Goal: Task Accomplishment & Management: Use online tool/utility

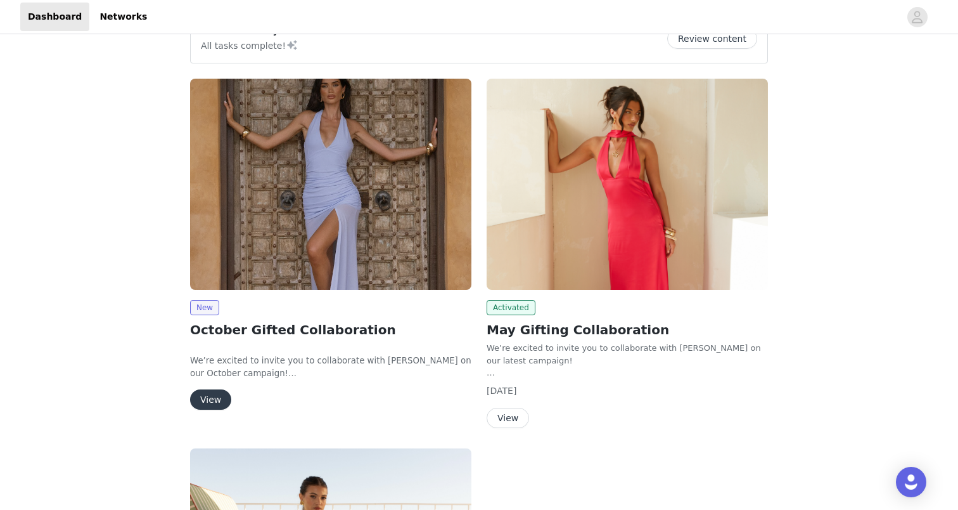
scroll to position [129, 0]
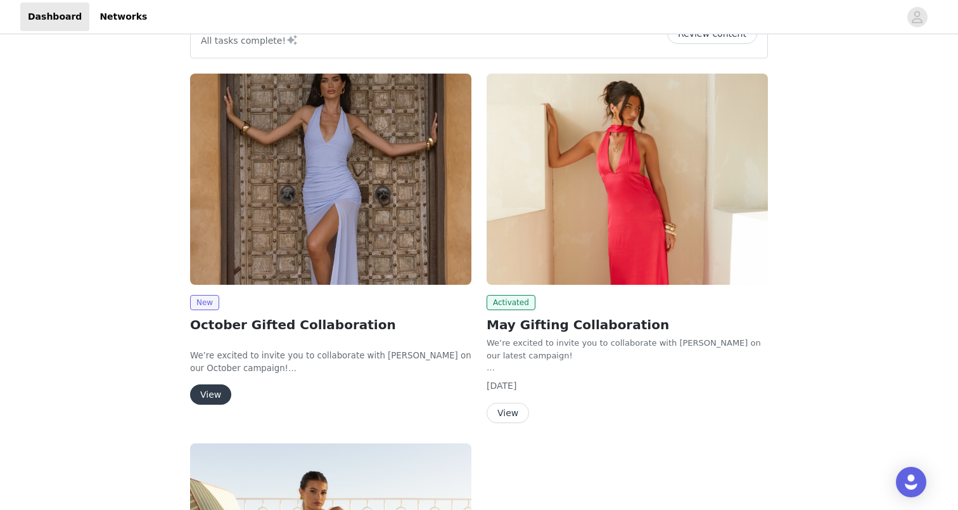
click at [220, 394] on button "View" at bounding box center [210, 394] width 41 height 20
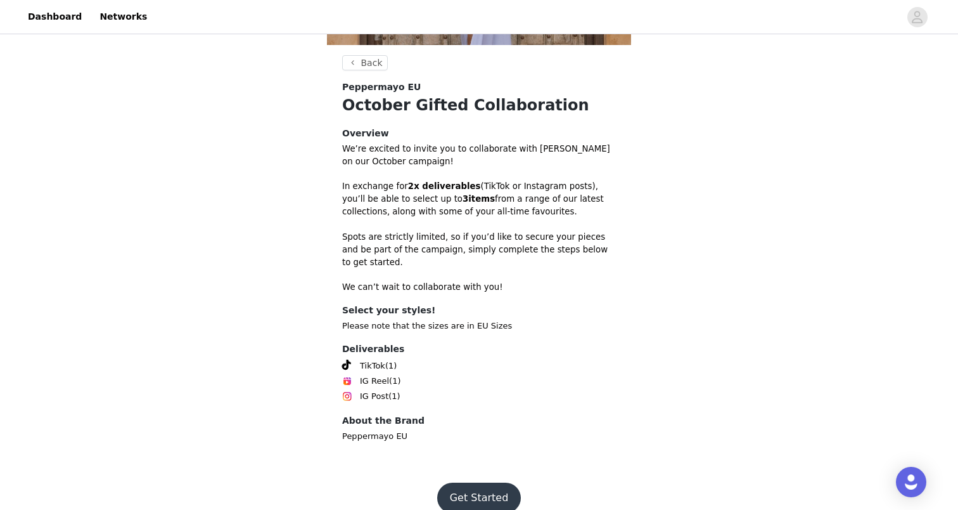
scroll to position [295, 0]
click at [481, 484] on button "Get Started" at bounding box center [479, 498] width 84 height 30
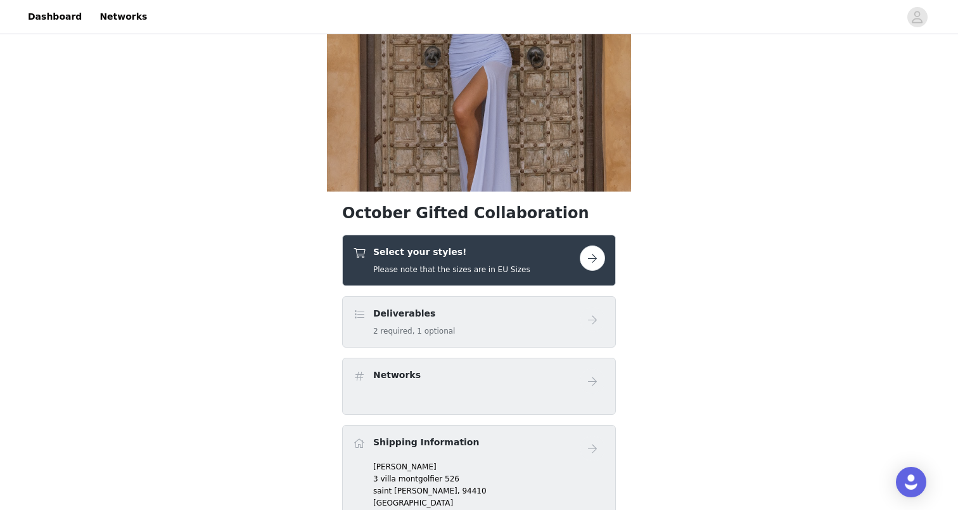
scroll to position [162, 0]
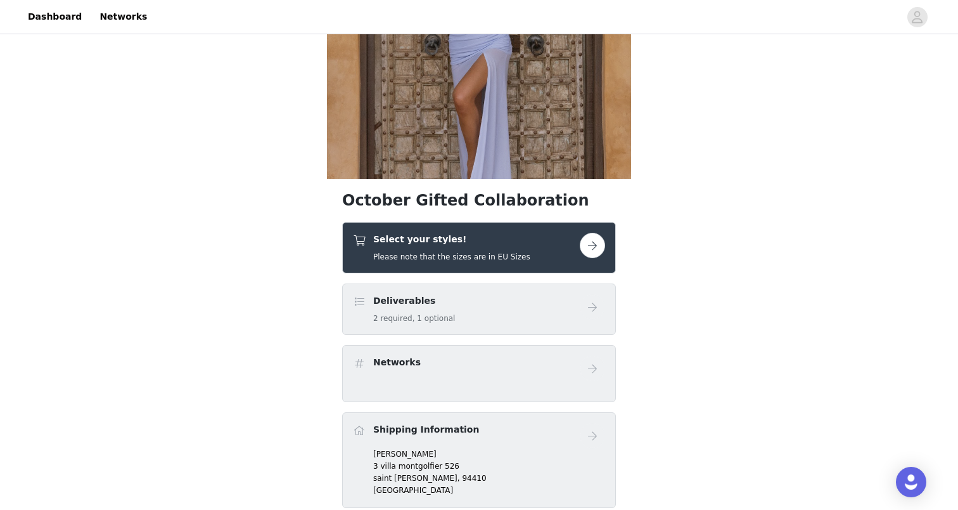
click at [590, 252] on button "button" at bounding box center [592, 245] width 25 height 25
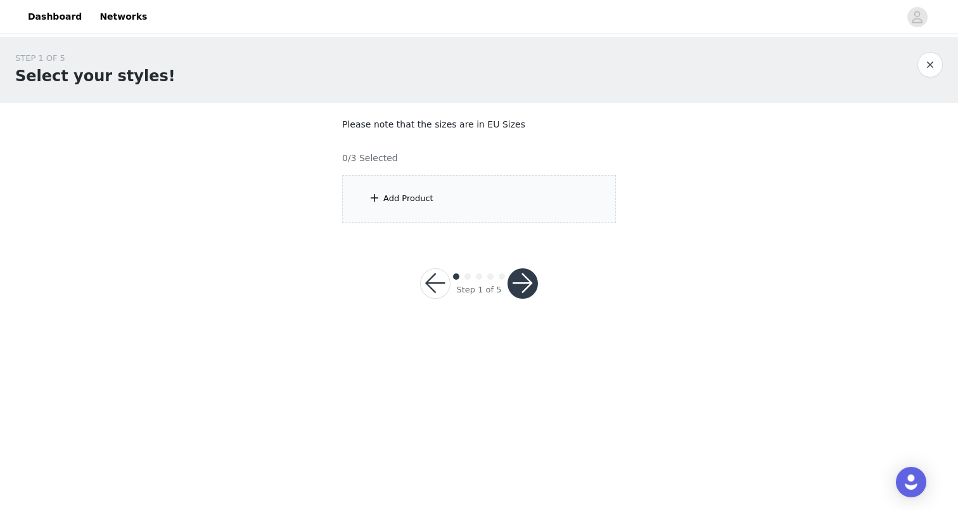
click at [391, 202] on div "Add Product" at bounding box center [409, 198] width 50 height 13
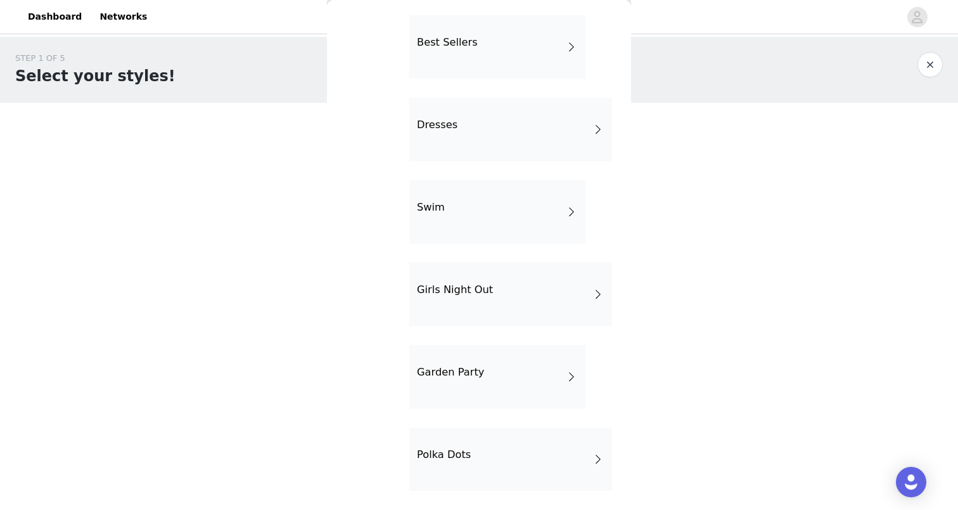
scroll to position [213, 0]
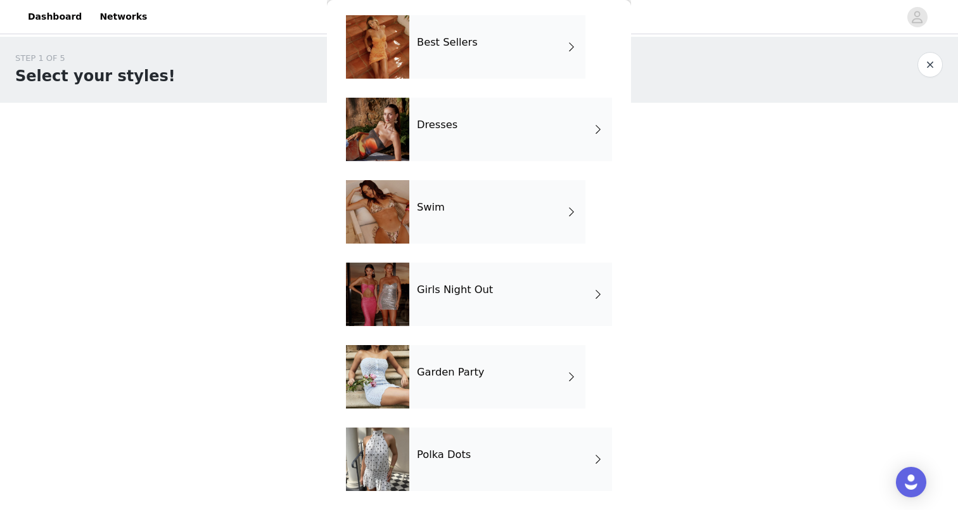
click at [546, 451] on div "Polka Dots" at bounding box center [511, 458] width 203 height 63
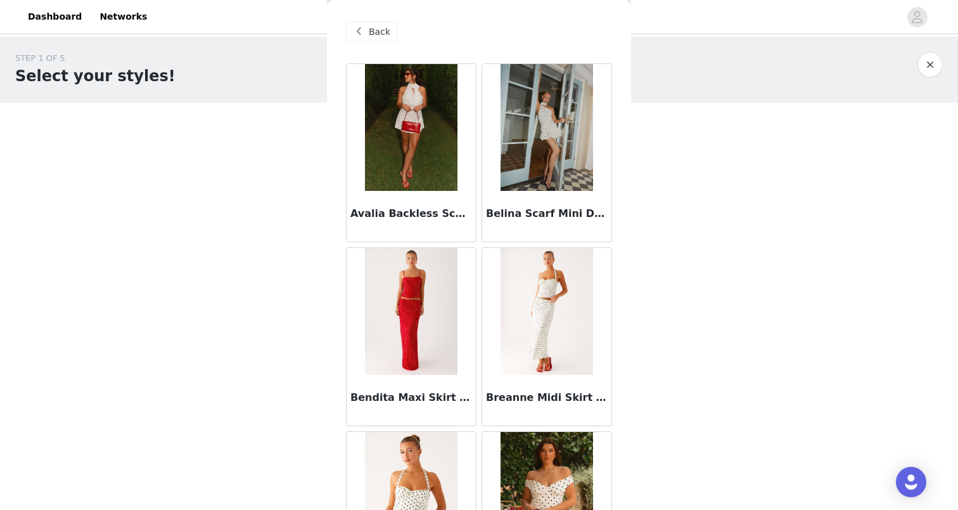
scroll to position [0, 0]
click at [373, 32] on span "Back" at bounding box center [380, 31] width 22 height 13
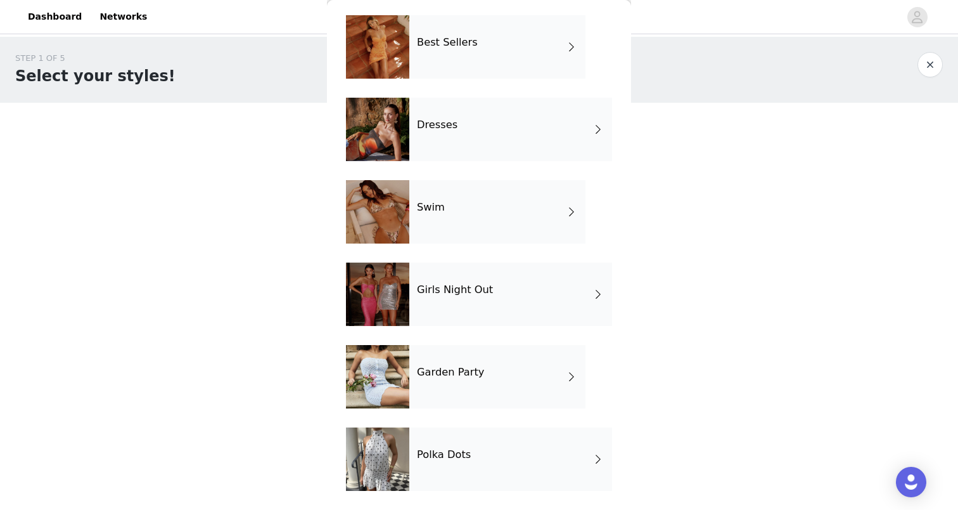
scroll to position [213, 0]
click at [479, 375] on h4 "Garden Party" at bounding box center [450, 371] width 67 height 11
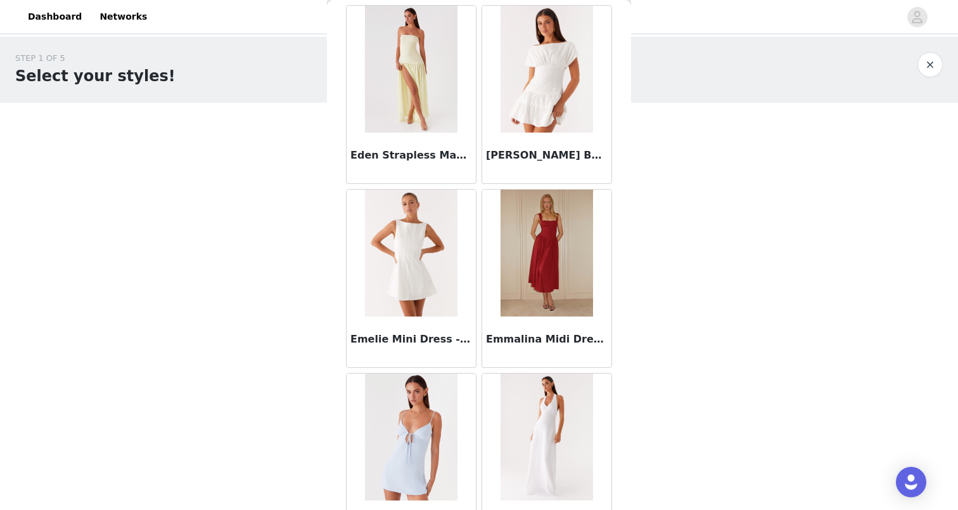
scroll to position [1346, 0]
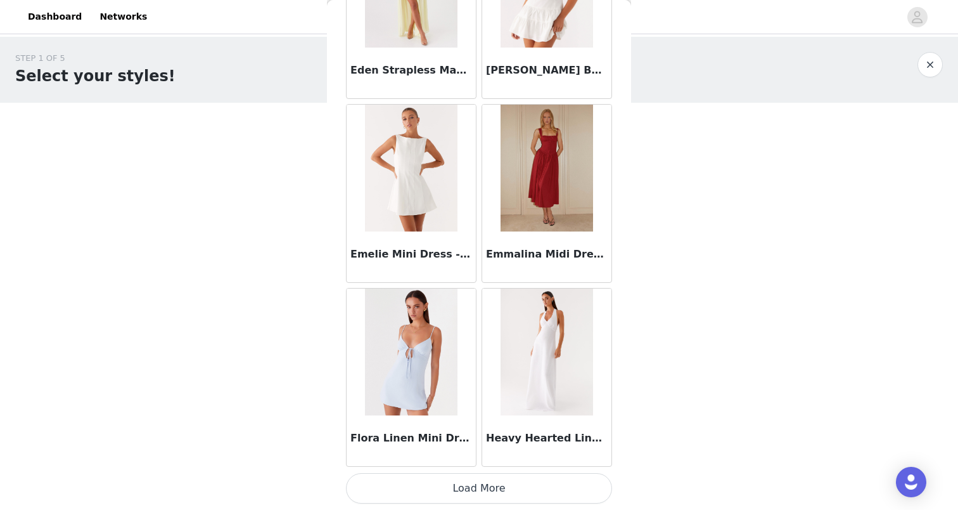
click at [502, 496] on button "Load More" at bounding box center [479, 488] width 266 height 30
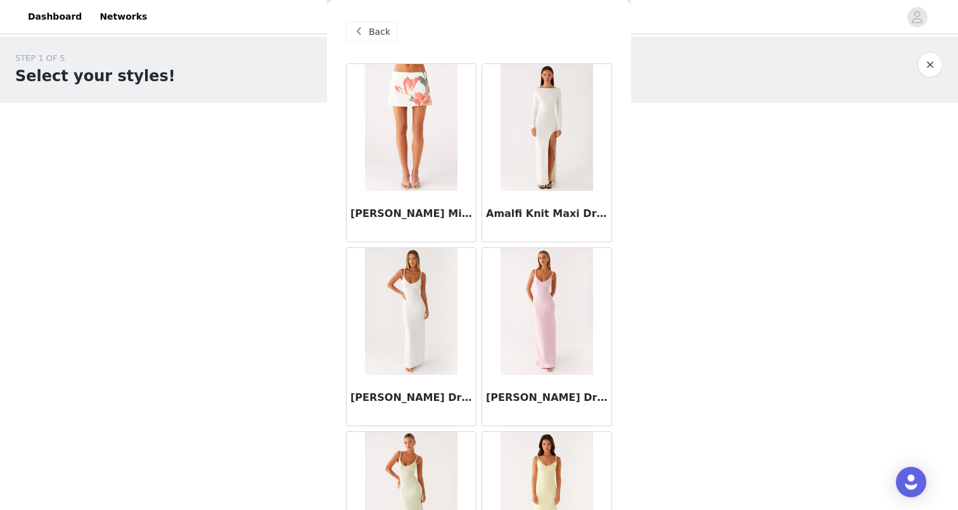
scroll to position [0, 0]
click at [370, 35] on span "Back" at bounding box center [380, 31] width 22 height 13
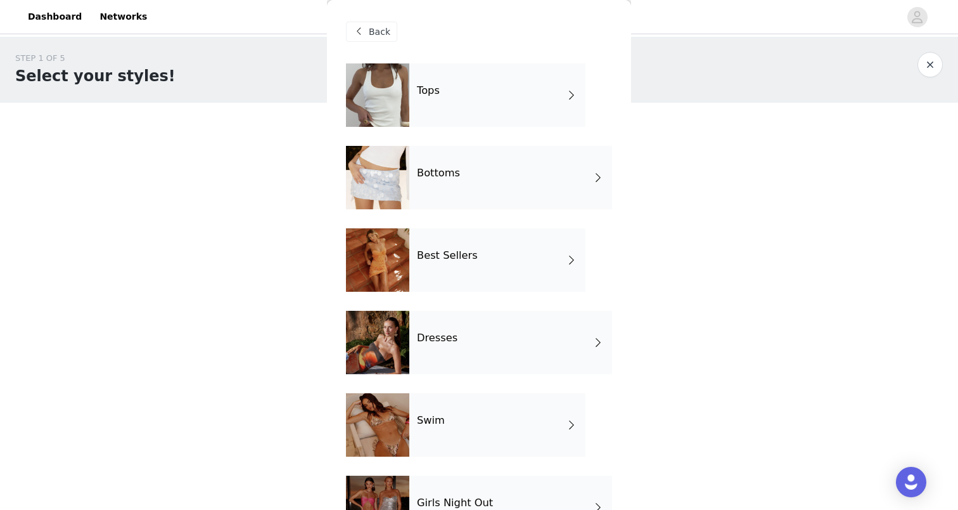
click at [455, 250] on h4 "Best Sellers" at bounding box center [447, 255] width 61 height 11
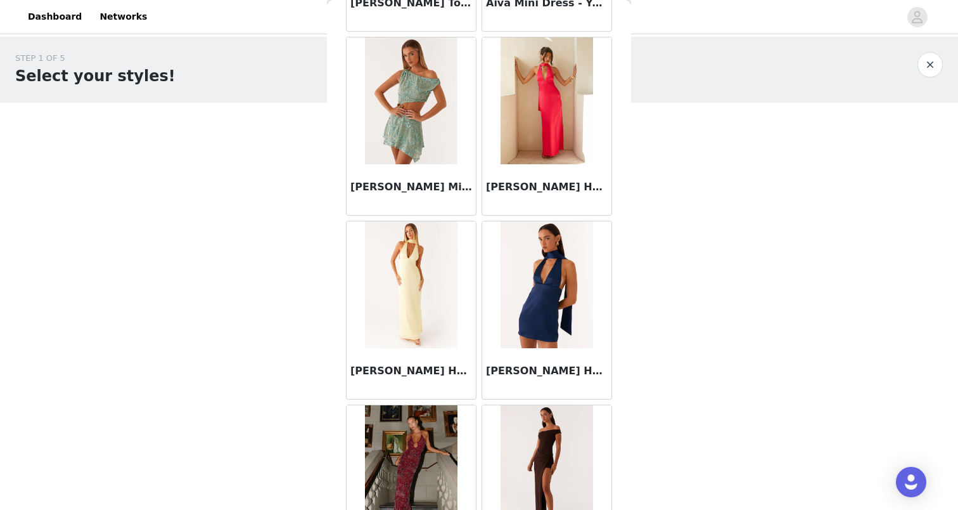
scroll to position [579, 0]
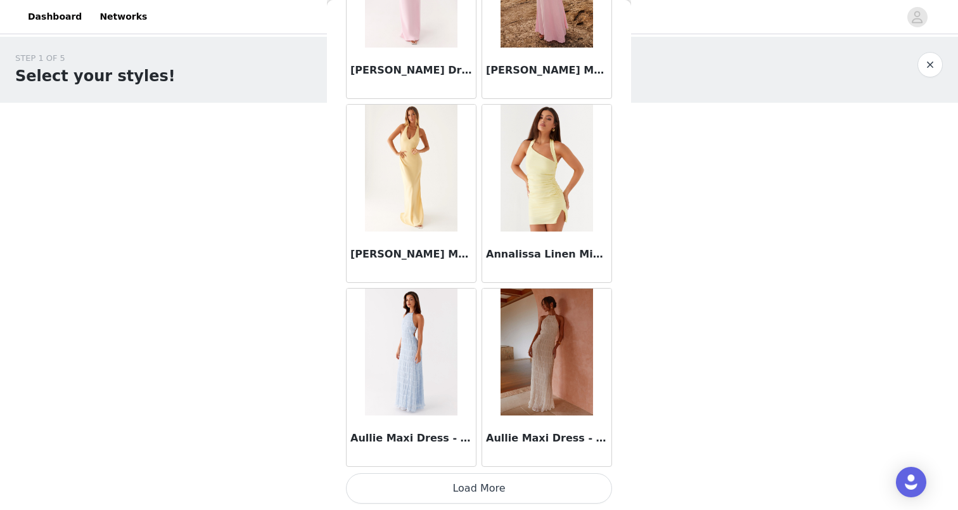
click at [517, 488] on button "Load More" at bounding box center [479, 488] width 266 height 30
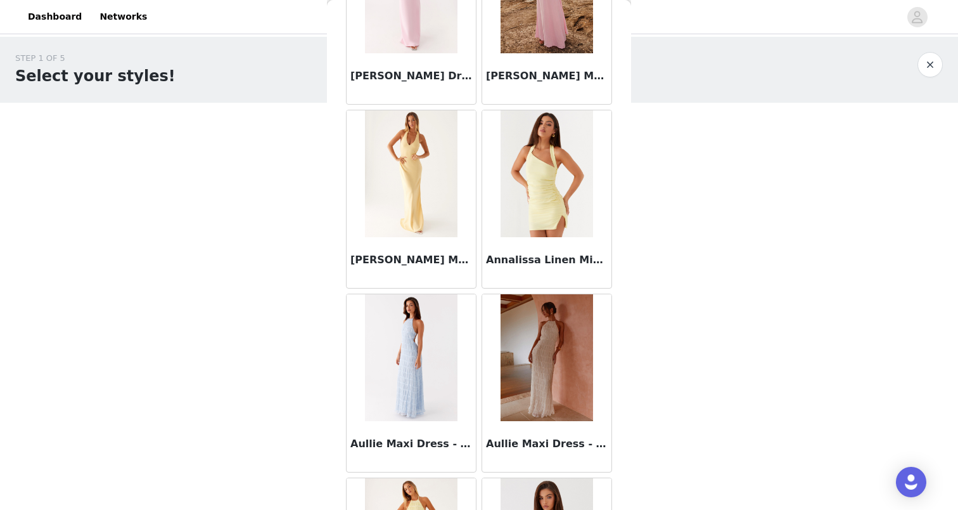
scroll to position [0, 0]
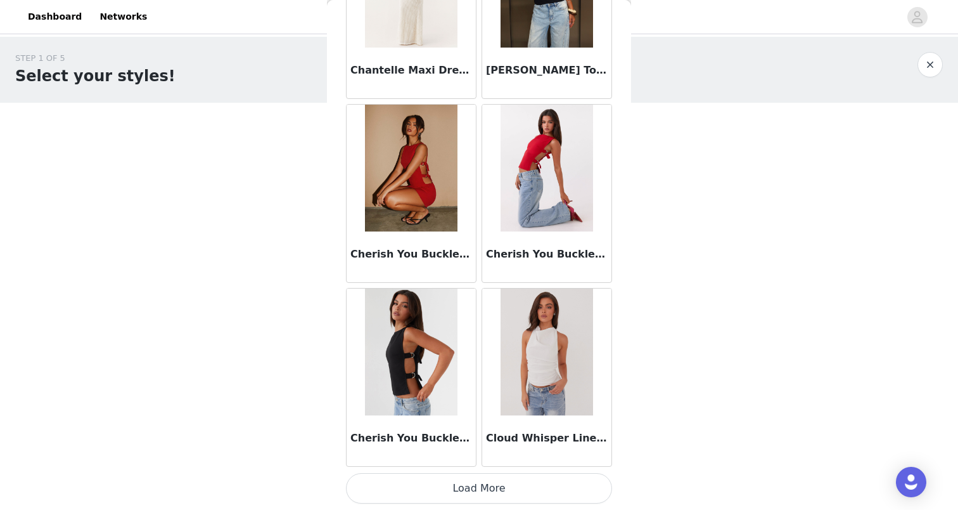
click at [502, 493] on button "Load More" at bounding box center [479, 488] width 266 height 30
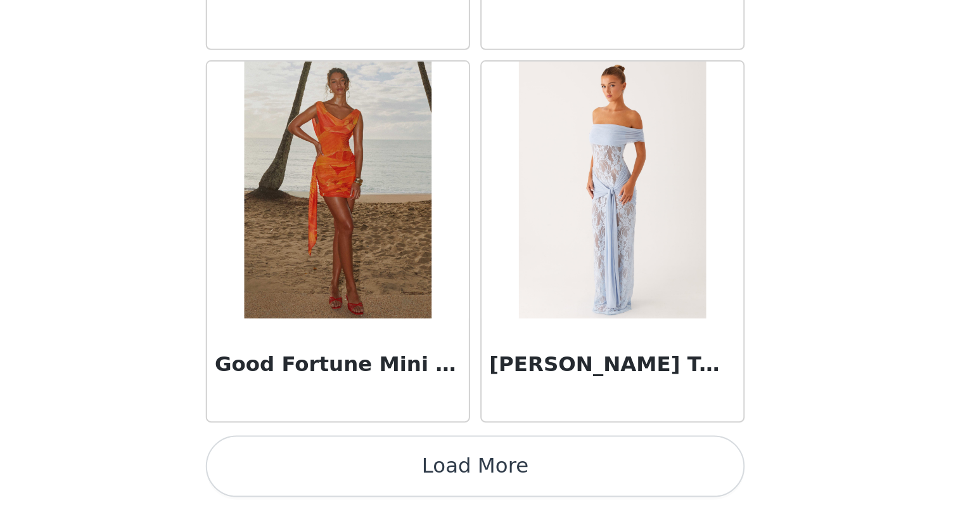
click at [346, 473] on button "Load More" at bounding box center [479, 488] width 266 height 30
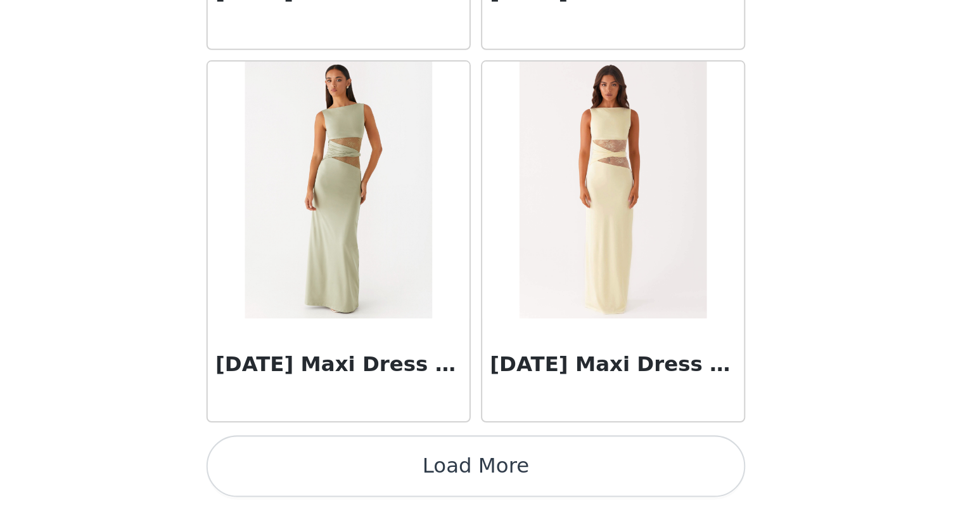
scroll to position [6945, 0]
click at [346, 473] on button "Load More" at bounding box center [479, 488] width 266 height 30
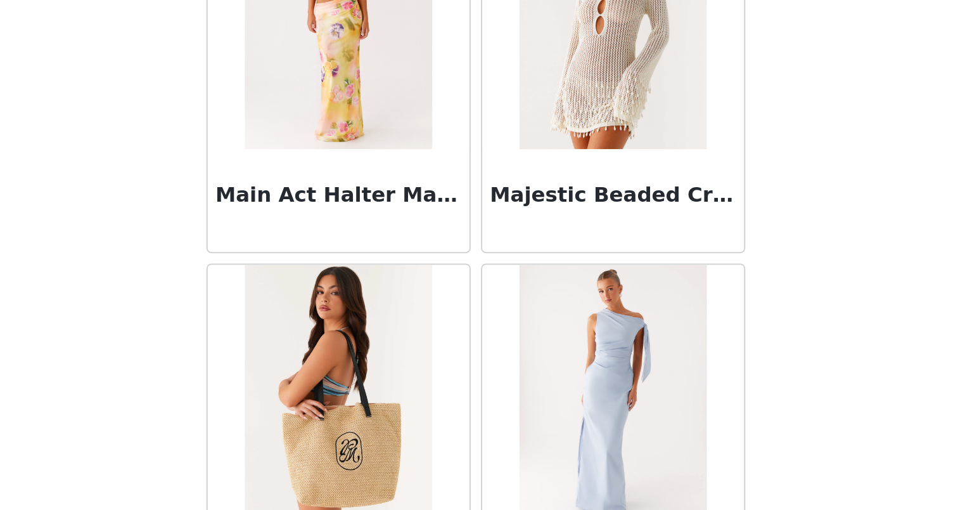
scroll to position [7801, 0]
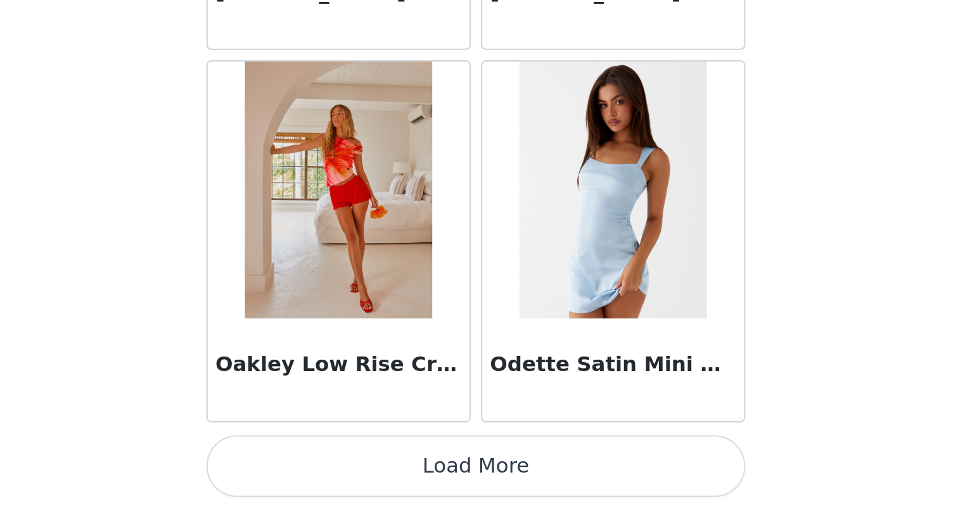
click at [346, 473] on button "Load More" at bounding box center [479, 488] width 266 height 30
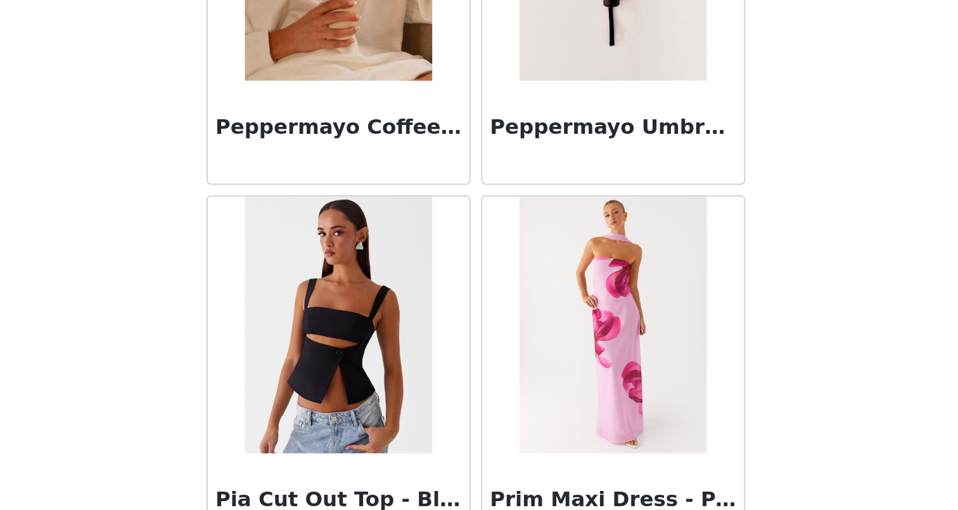
scroll to position [9821, 0]
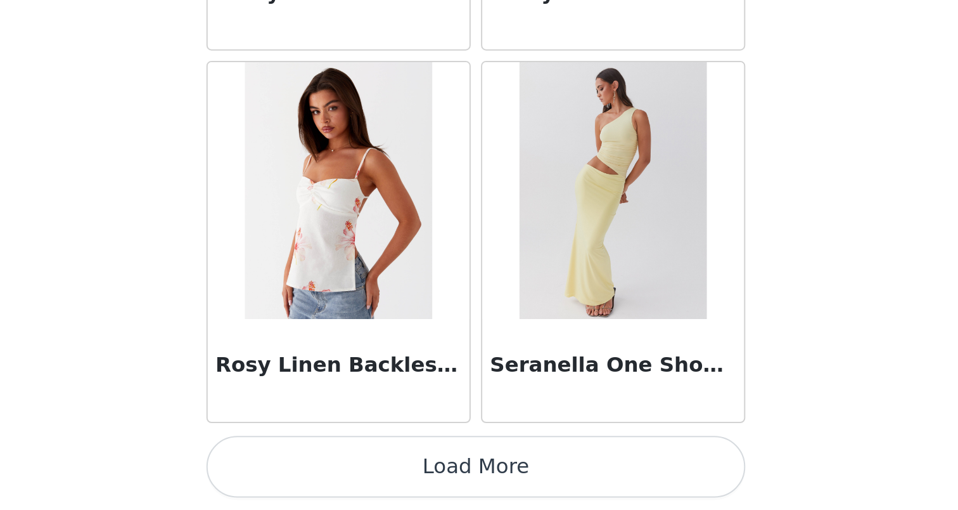
click at [346, 473] on button "Load More" at bounding box center [479, 488] width 266 height 30
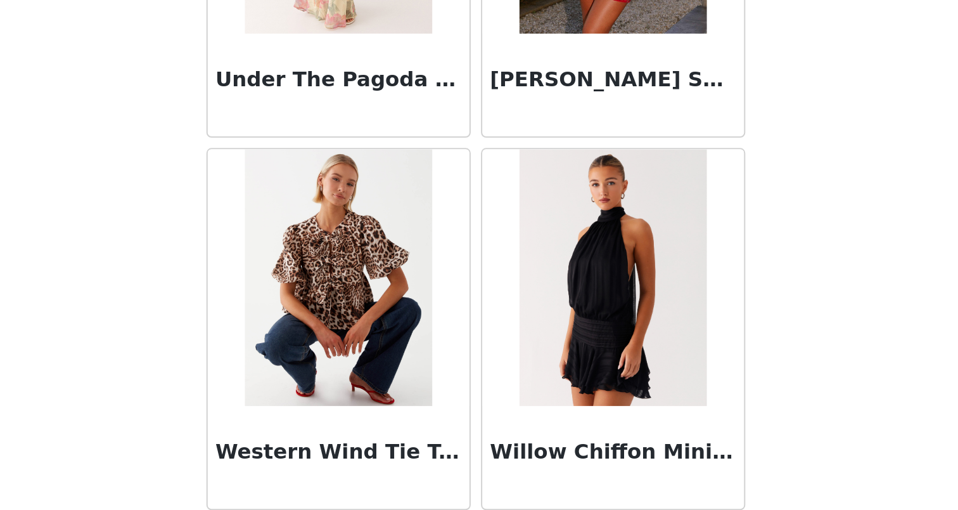
scroll to position [12055, 0]
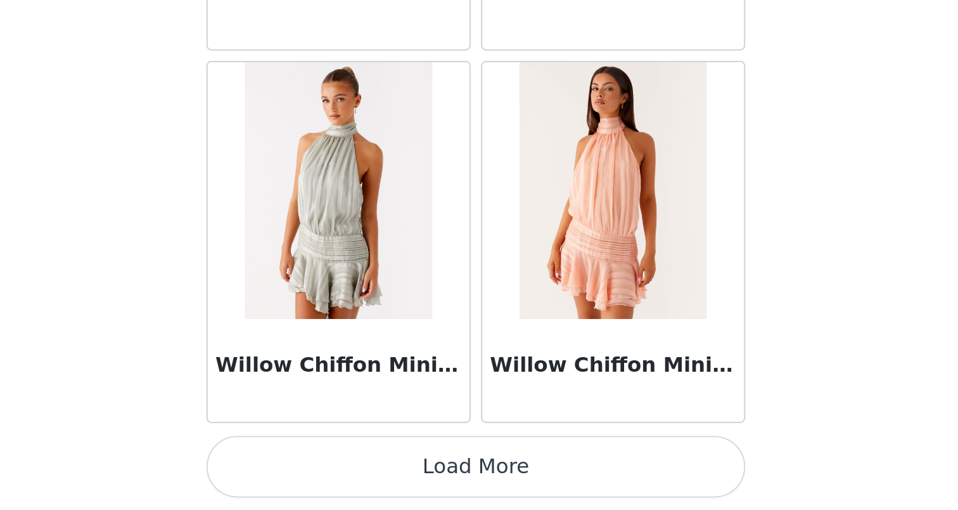
click at [346, 473] on button "Load More" at bounding box center [479, 488] width 266 height 30
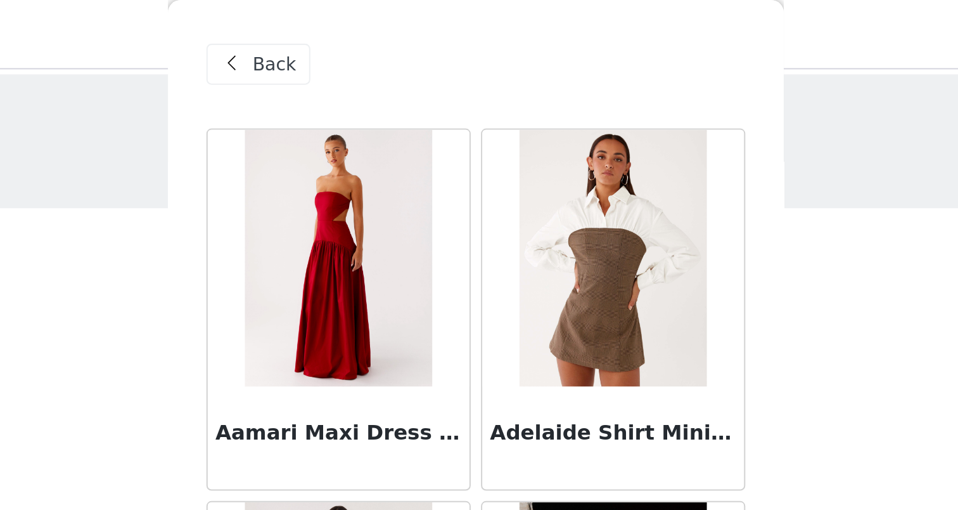
scroll to position [0, 0]
click at [369, 36] on span "Back" at bounding box center [380, 31] width 22 height 13
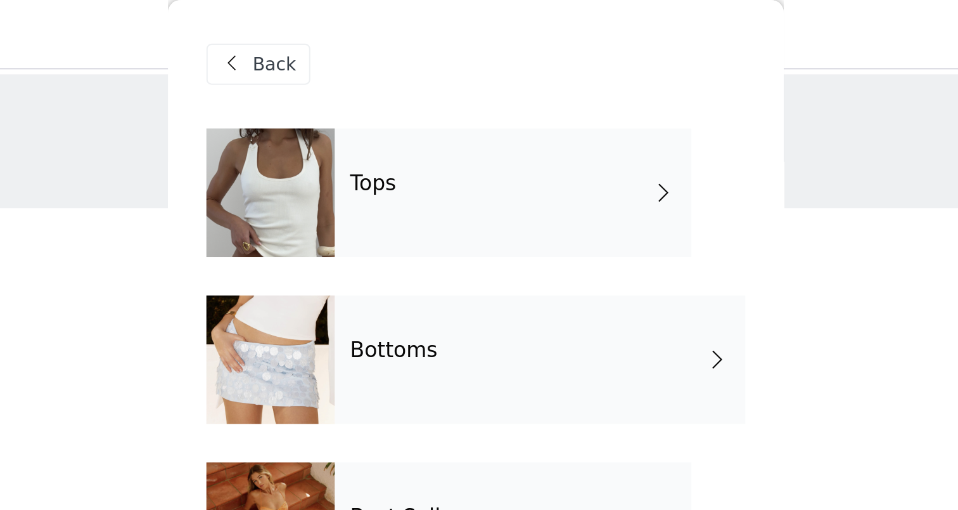
click at [410, 102] on div "Tops" at bounding box center [498, 94] width 176 height 63
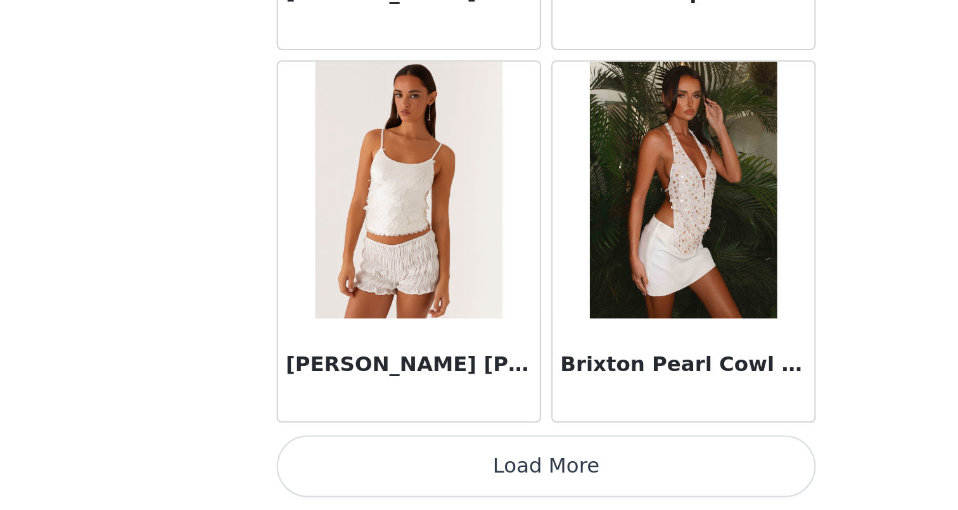
click at [346, 473] on button "Load More" at bounding box center [479, 488] width 266 height 30
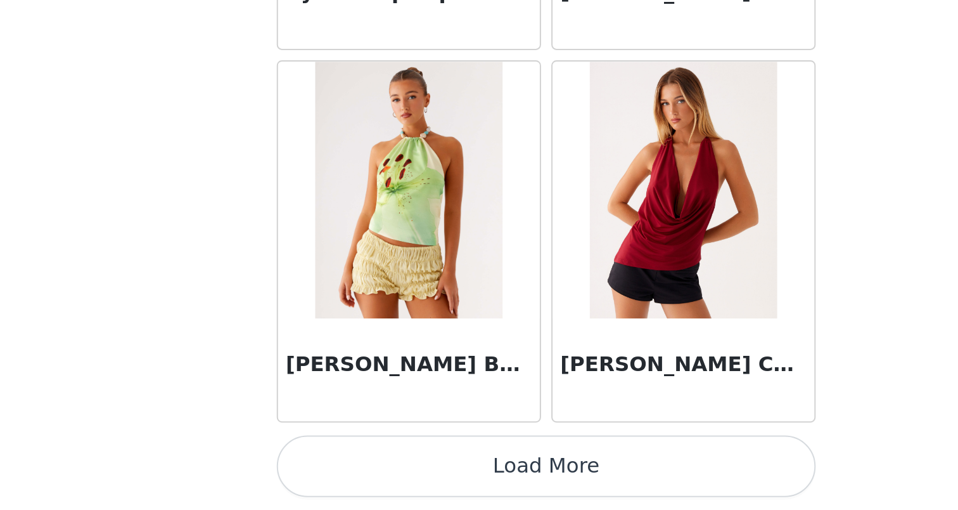
scroll to position [2, 0]
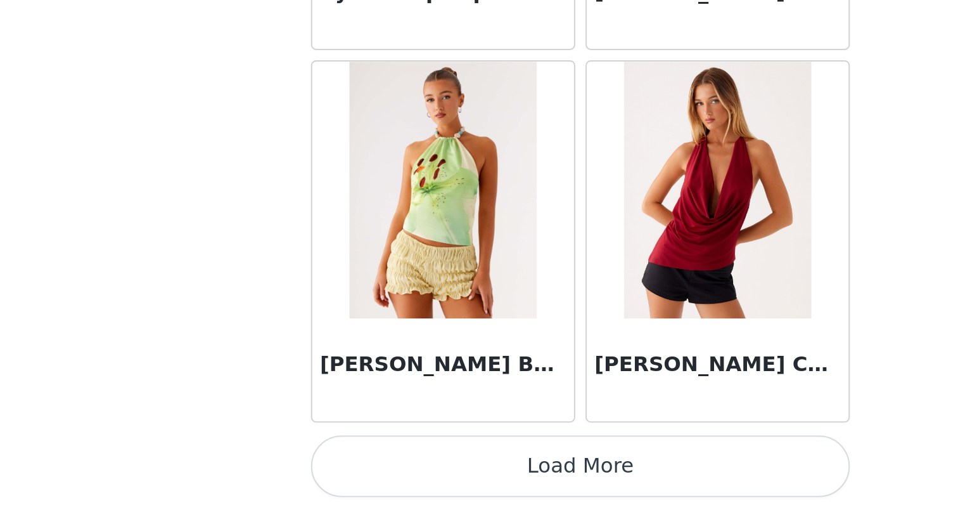
click at [346, 473] on button "Load More" at bounding box center [479, 488] width 266 height 30
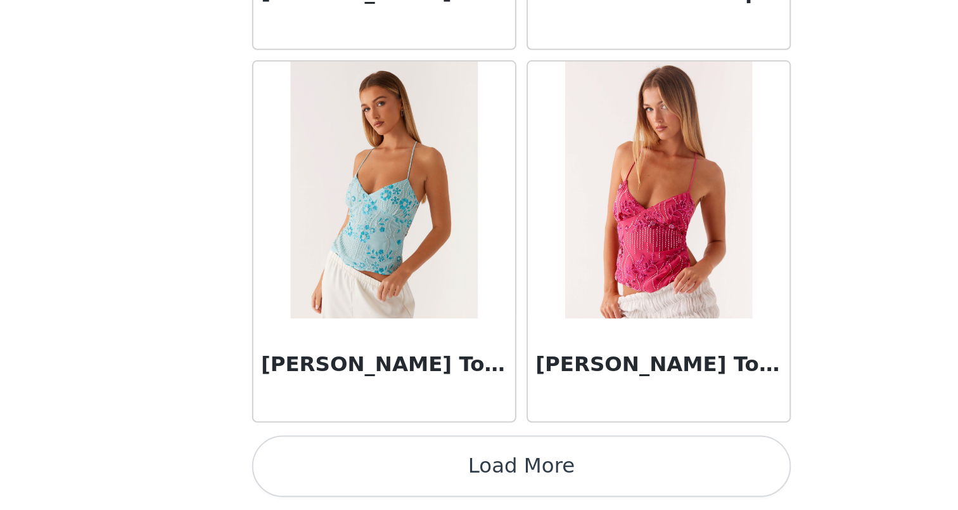
scroll to position [5107, 0]
click at [346, 473] on button "Load More" at bounding box center [479, 488] width 266 height 30
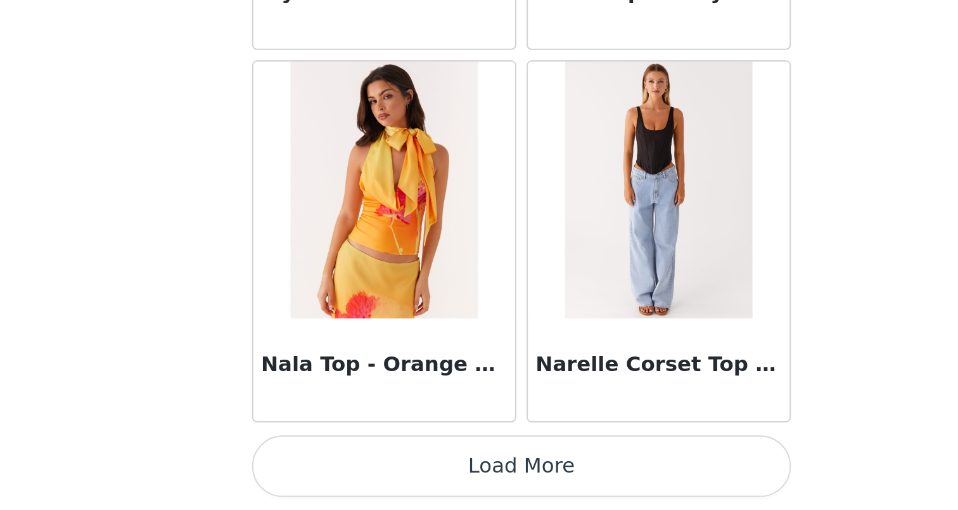
scroll to position [0, 0]
click at [346, 473] on button "Load More" at bounding box center [479, 488] width 266 height 30
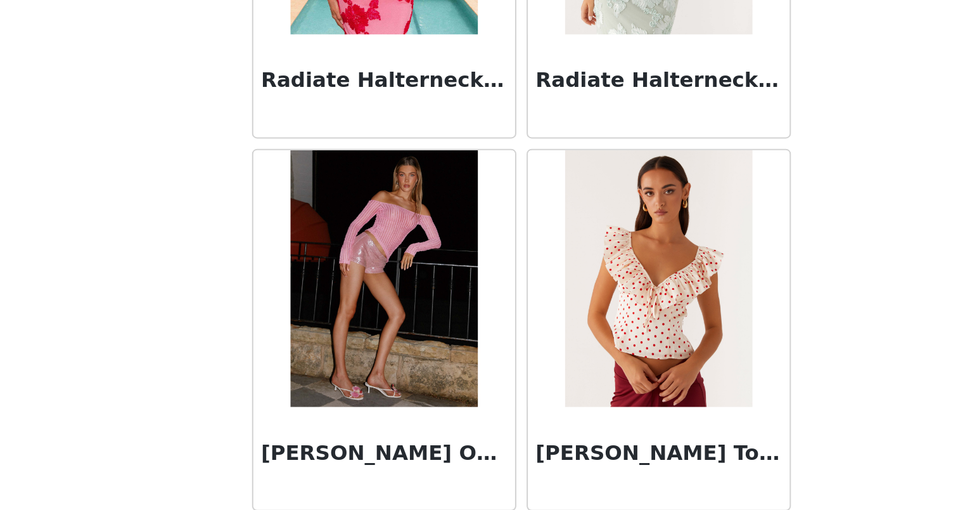
scroll to position [8557, 0]
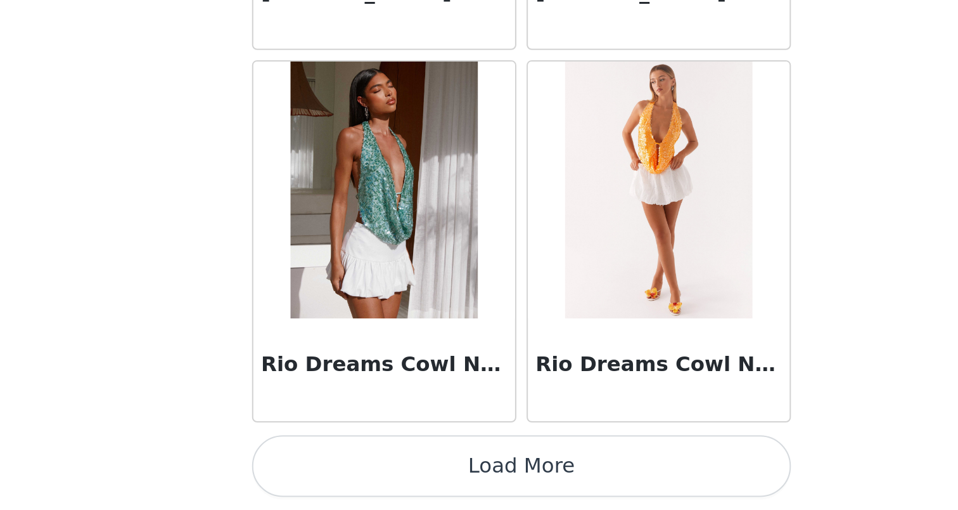
click at [346, 473] on button "Load More" at bounding box center [479, 488] width 266 height 30
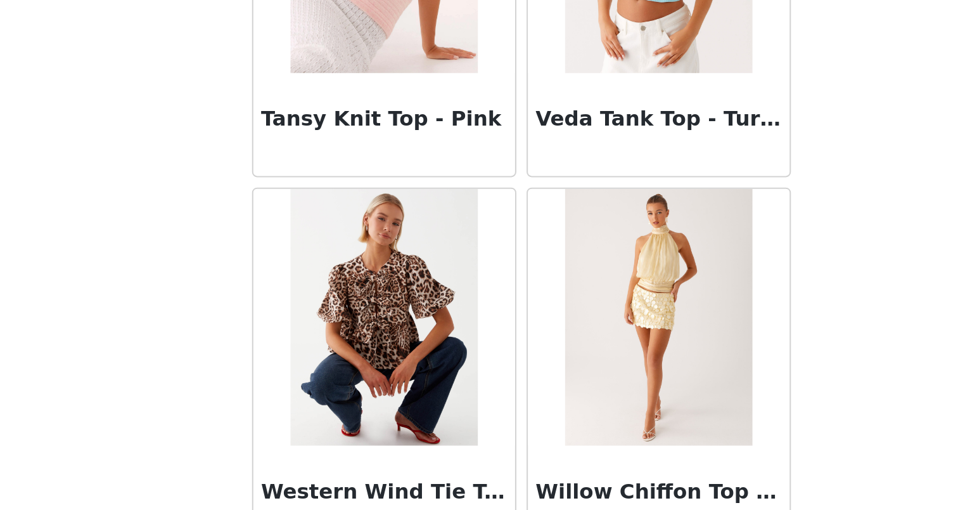
scroll to position [10405, 0]
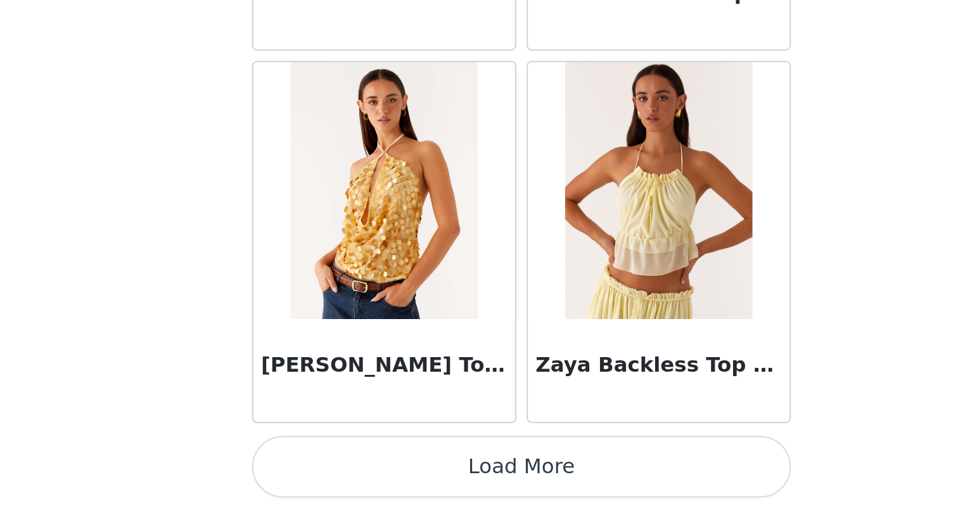
click at [346, 473] on button "Load More" at bounding box center [479, 488] width 266 height 30
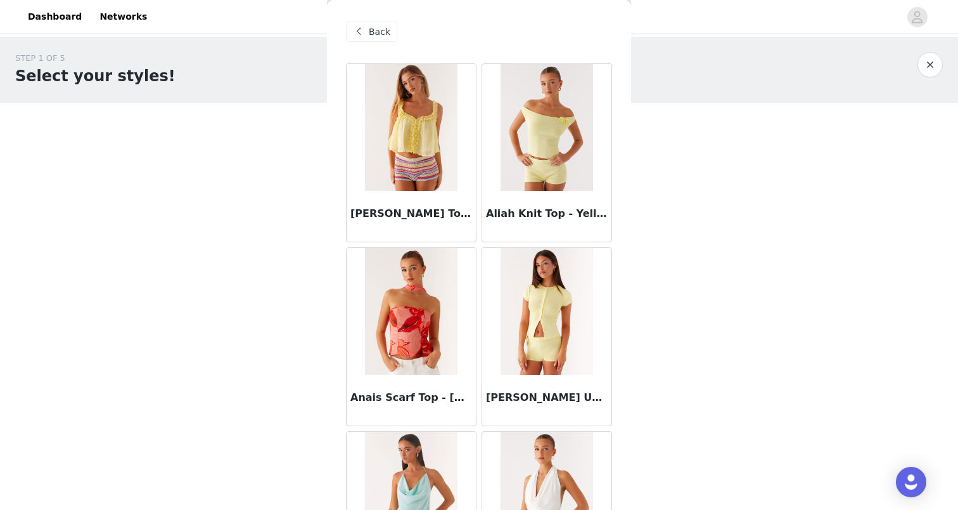
scroll to position [0, 0]
click at [366, 35] on span at bounding box center [358, 31] width 15 height 15
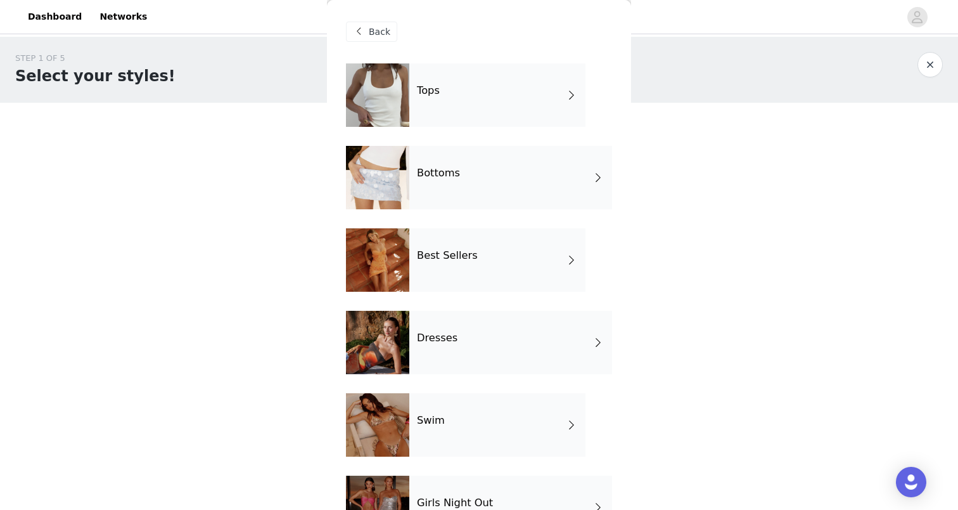
click at [495, 177] on div "Bottoms" at bounding box center [511, 177] width 203 height 63
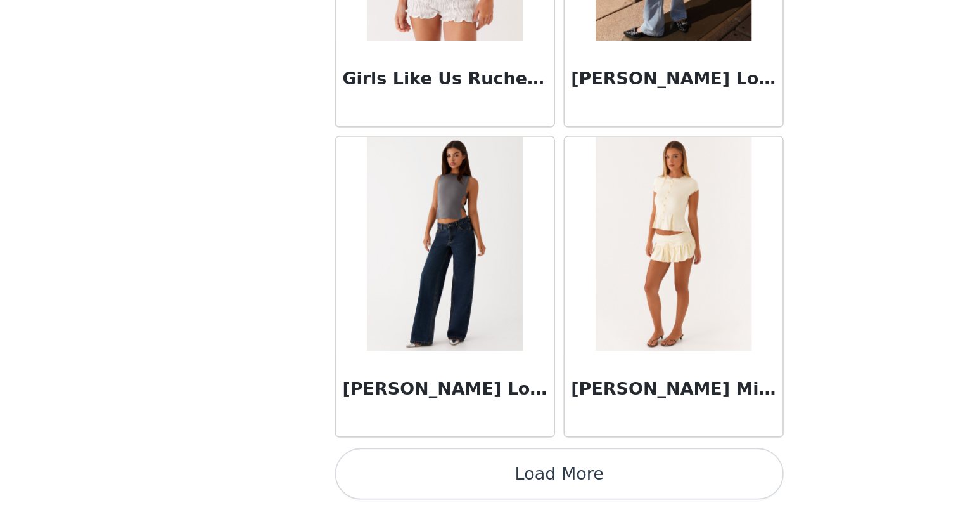
click at [346, 473] on button "Load More" at bounding box center [479, 488] width 266 height 30
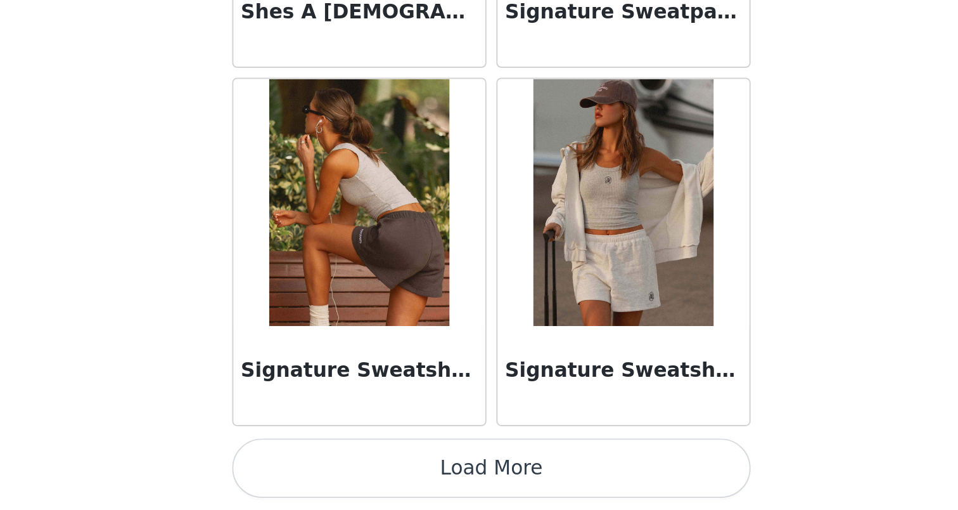
click at [346, 473] on button "Load More" at bounding box center [479, 488] width 266 height 30
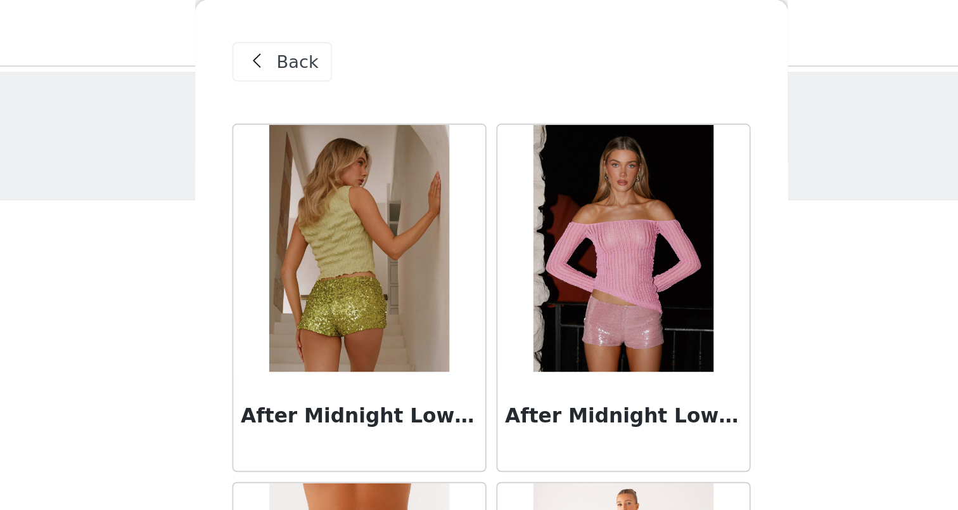
click at [369, 29] on span "Back" at bounding box center [380, 31] width 22 height 13
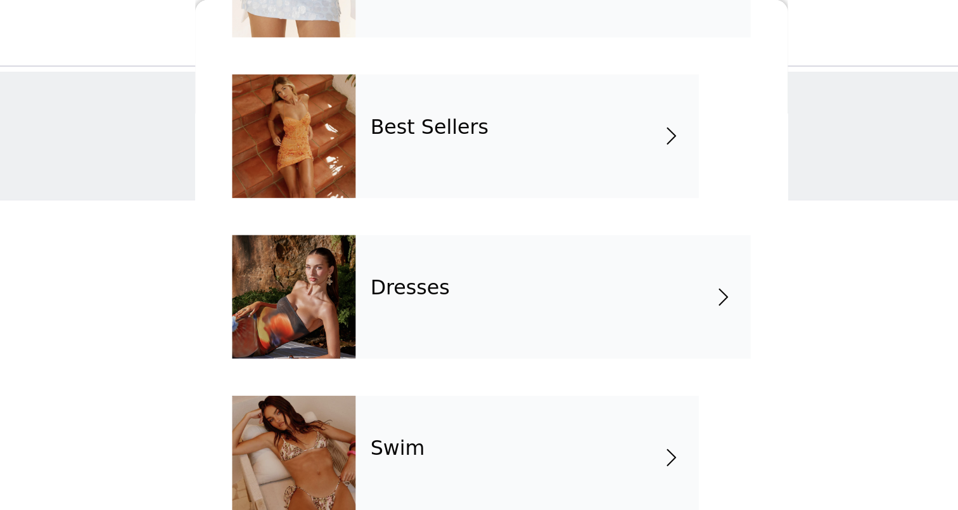
click at [410, 164] on div "Dresses" at bounding box center [511, 151] width 203 height 63
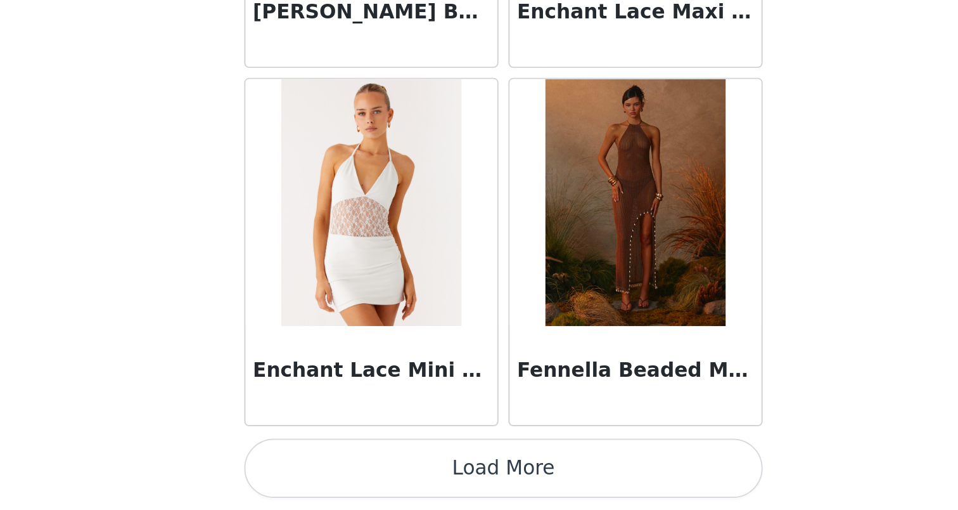
click at [346, 473] on button "Load More" at bounding box center [479, 488] width 266 height 30
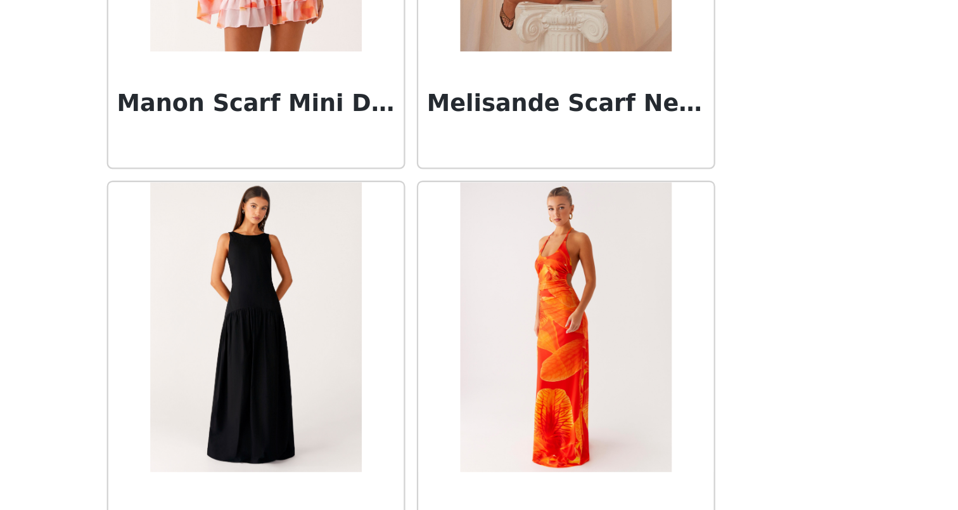
scroll to position [2689, 0]
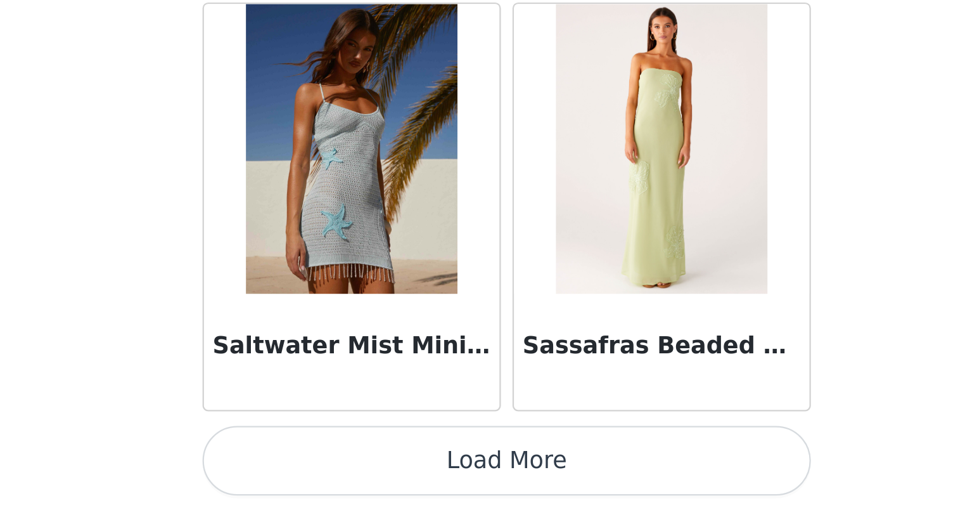
click at [346, 473] on button "Load More" at bounding box center [479, 488] width 266 height 30
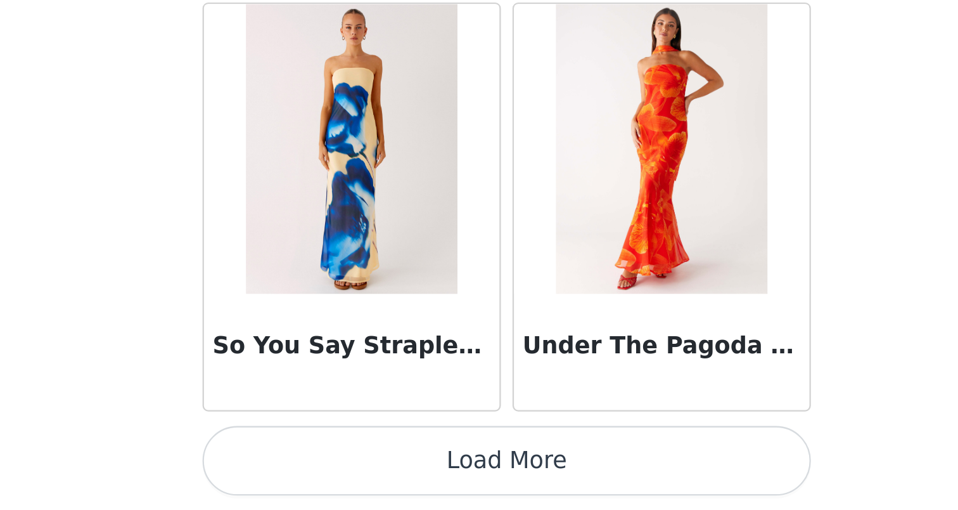
click at [346, 473] on button "Load More" at bounding box center [479, 488] width 266 height 30
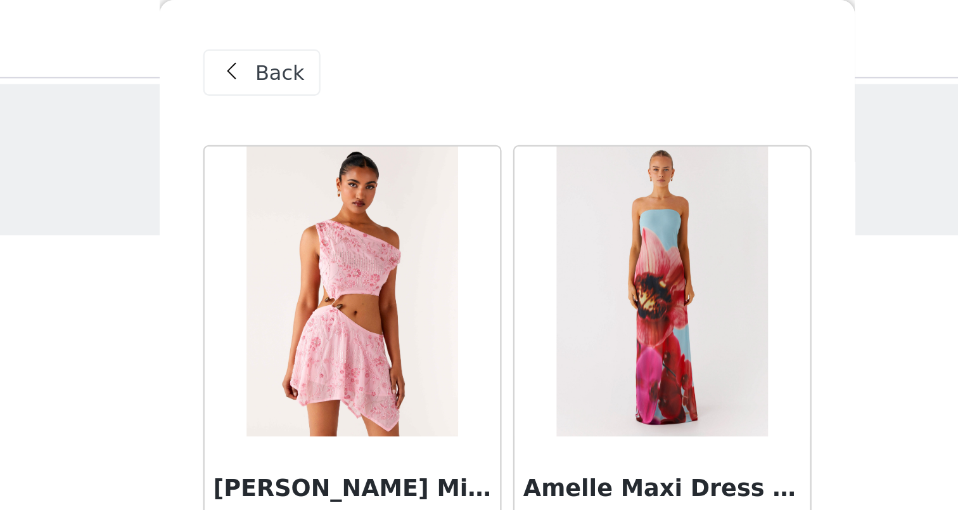
scroll to position [0, 0]
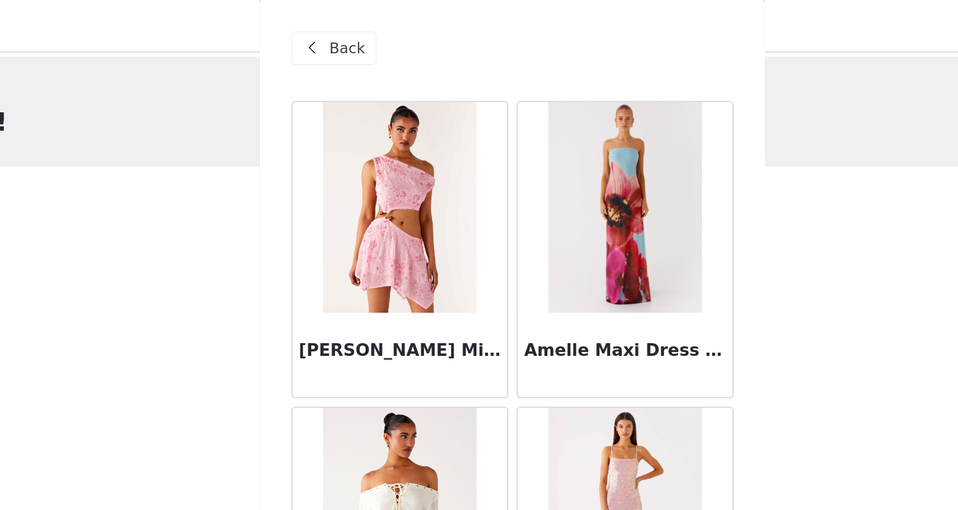
click at [346, 22] on div "Back" at bounding box center [371, 32] width 51 height 20
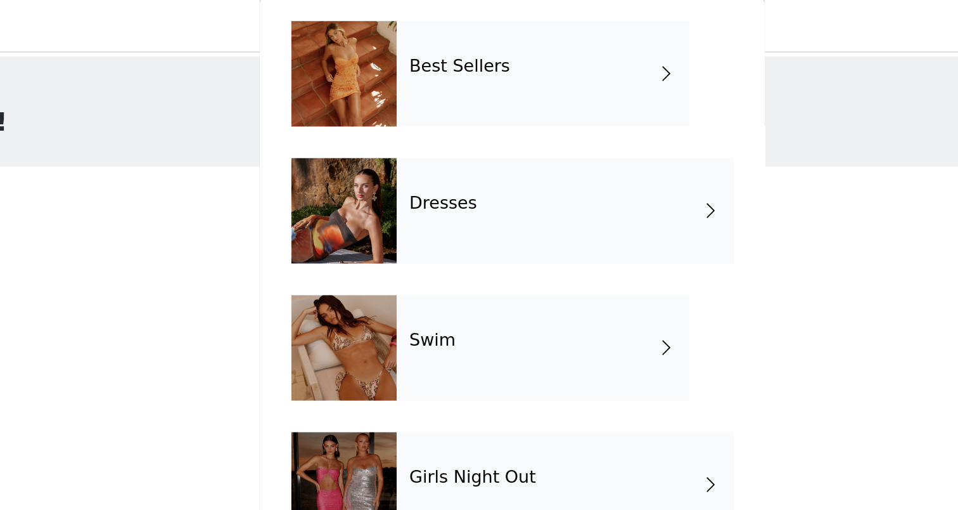
scroll to position [213, 0]
click at [410, 219] on div "Swim" at bounding box center [498, 211] width 176 height 63
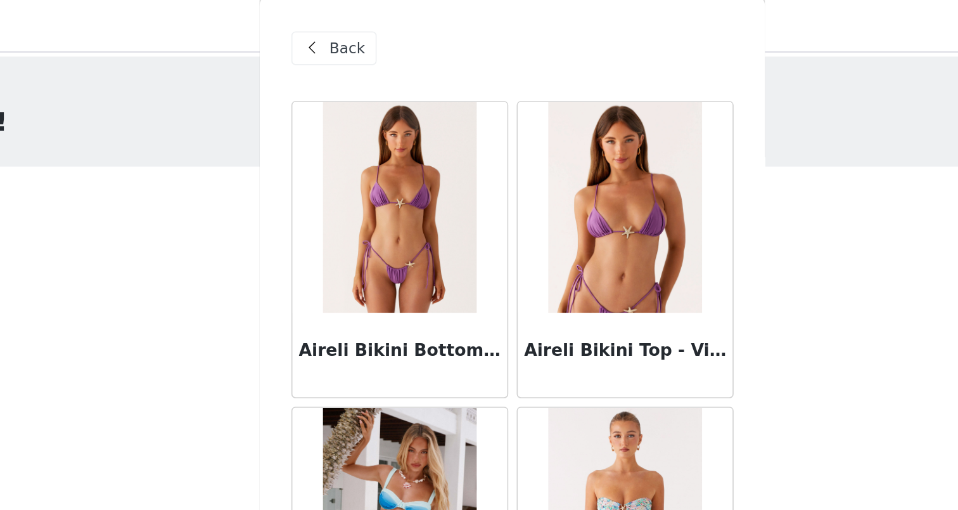
scroll to position [0, 0]
click at [369, 25] on span "Back" at bounding box center [380, 31] width 22 height 13
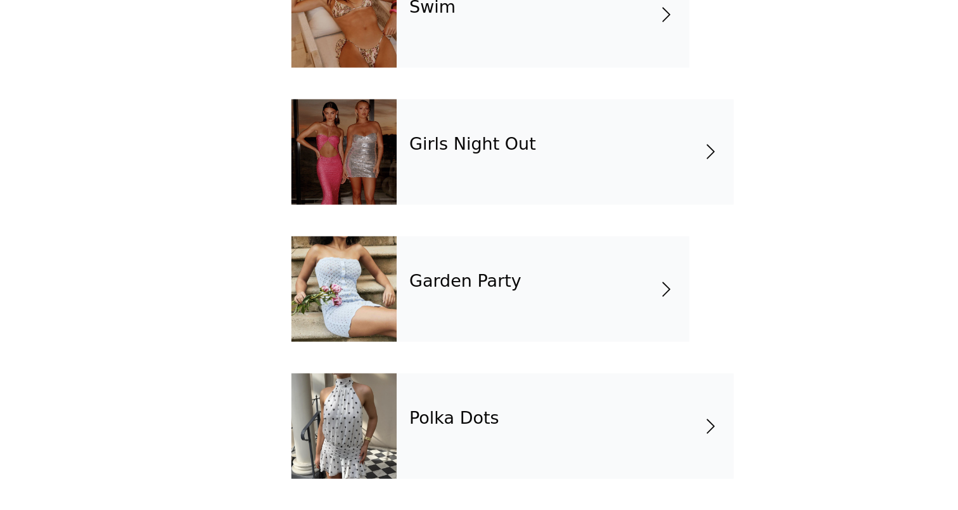
click at [410, 262] on div "Girls Night Out" at bounding box center [511, 293] width 203 height 63
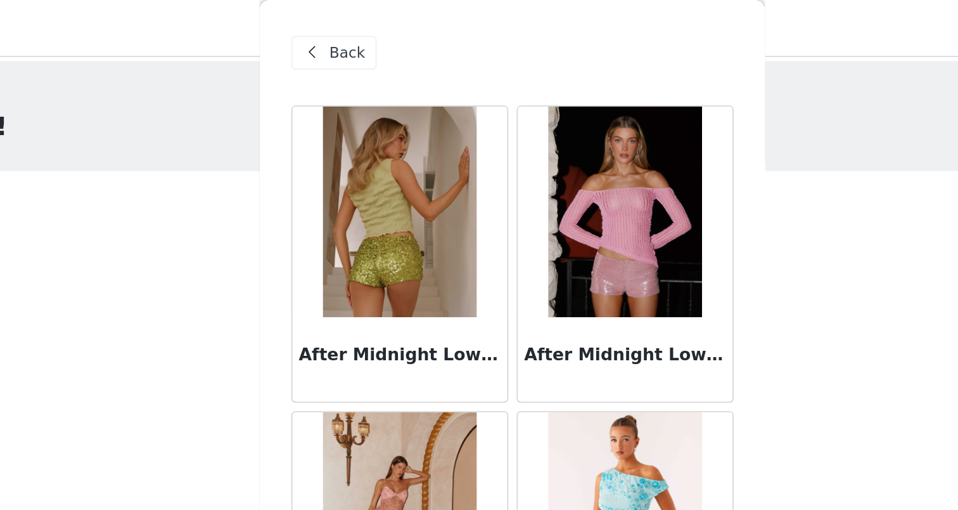
scroll to position [-1, 0]
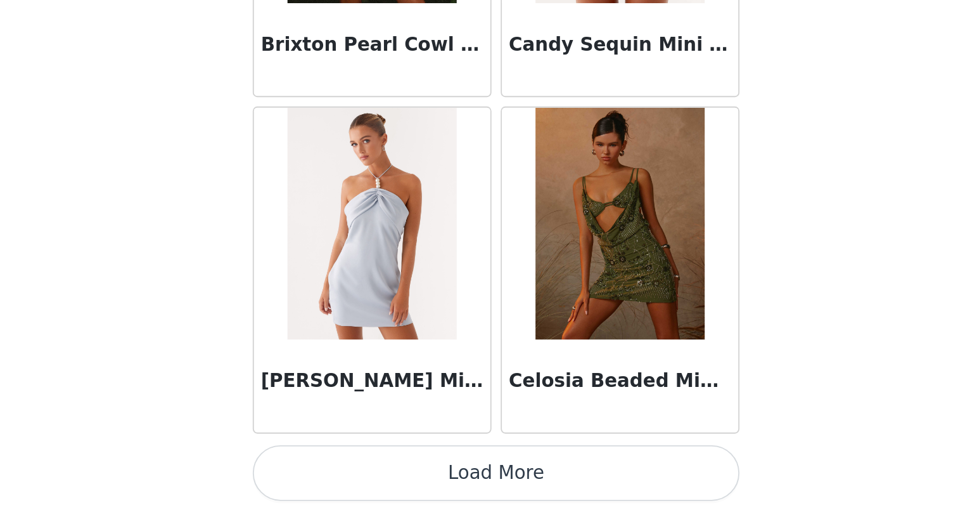
click at [346, 474] on button "Load More" at bounding box center [479, 489] width 266 height 30
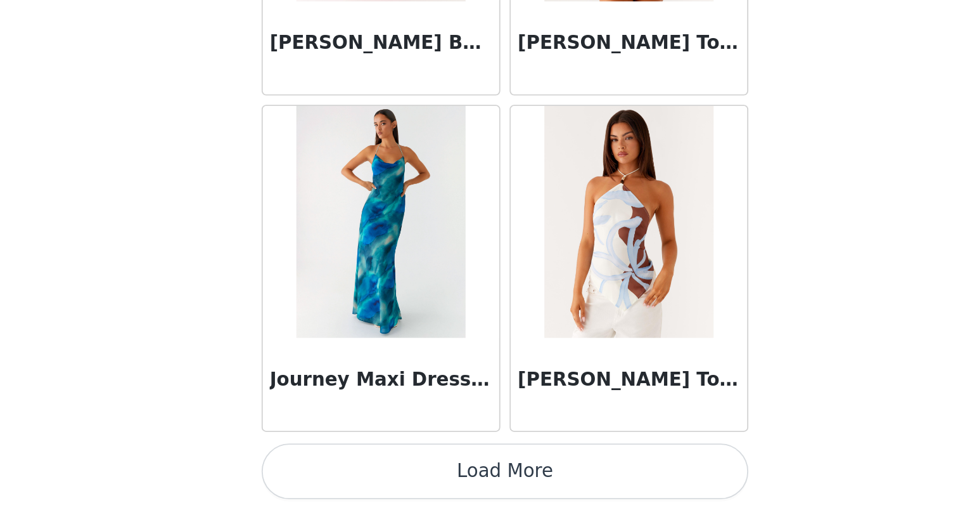
scroll to position [3268, 0]
click at [346, 473] on button "Load More" at bounding box center [479, 488] width 266 height 30
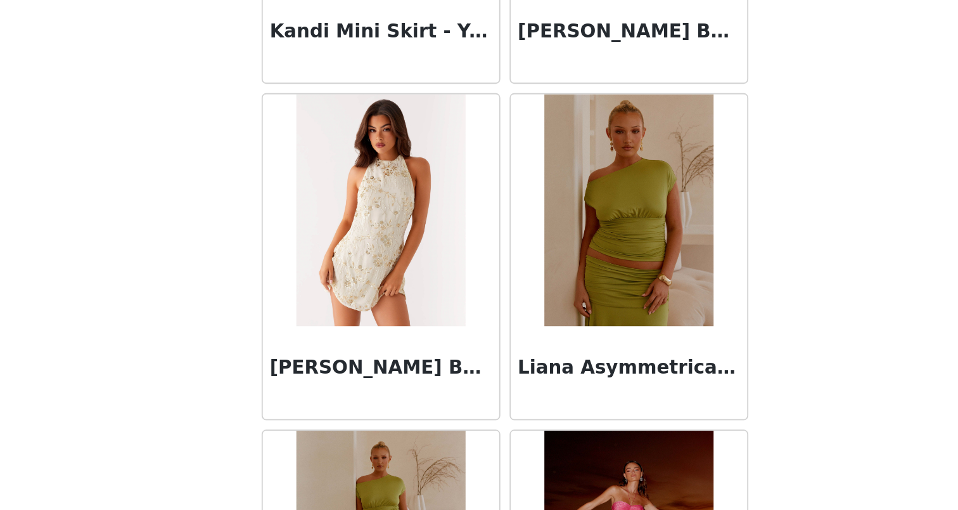
scroll to position [4382, 0]
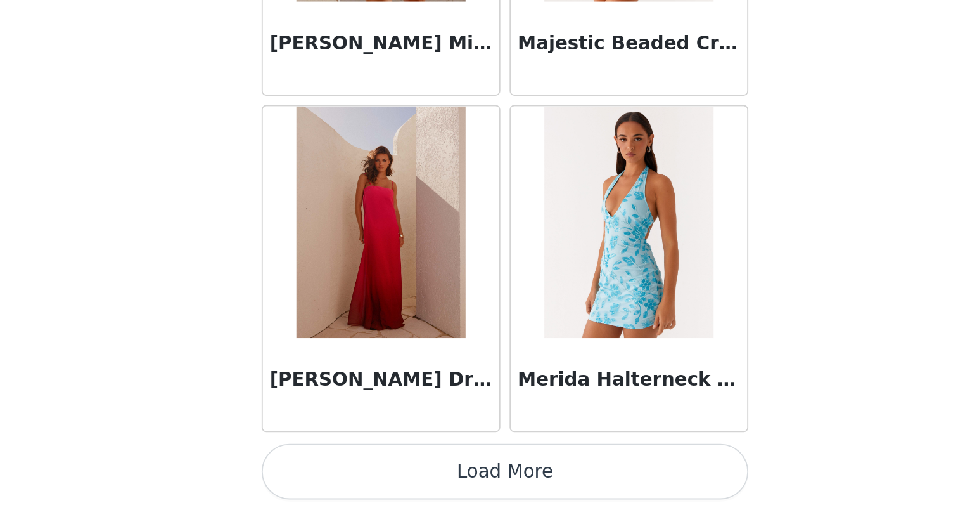
click at [346, 473] on button "Load More" at bounding box center [479, 488] width 266 height 30
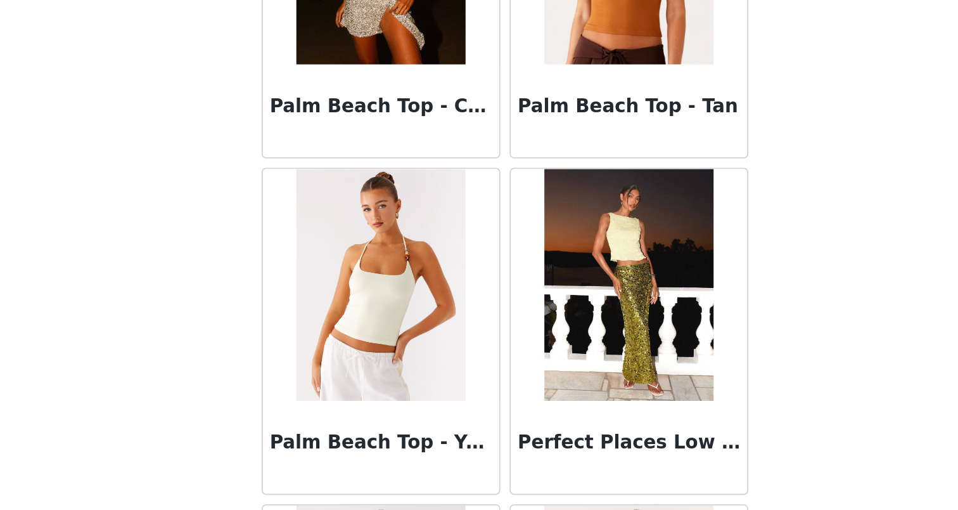
scroll to position [6794, 0]
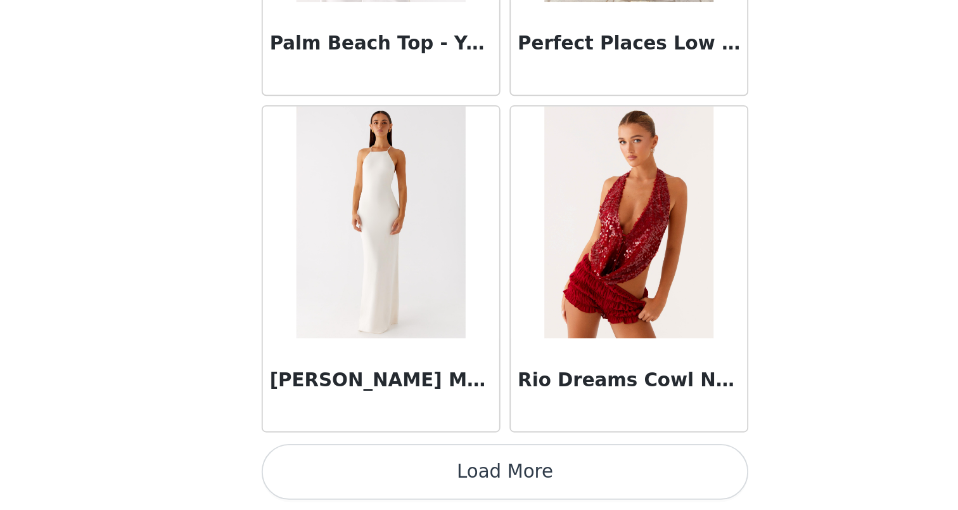
click at [346, 473] on button "Load More" at bounding box center [479, 488] width 266 height 30
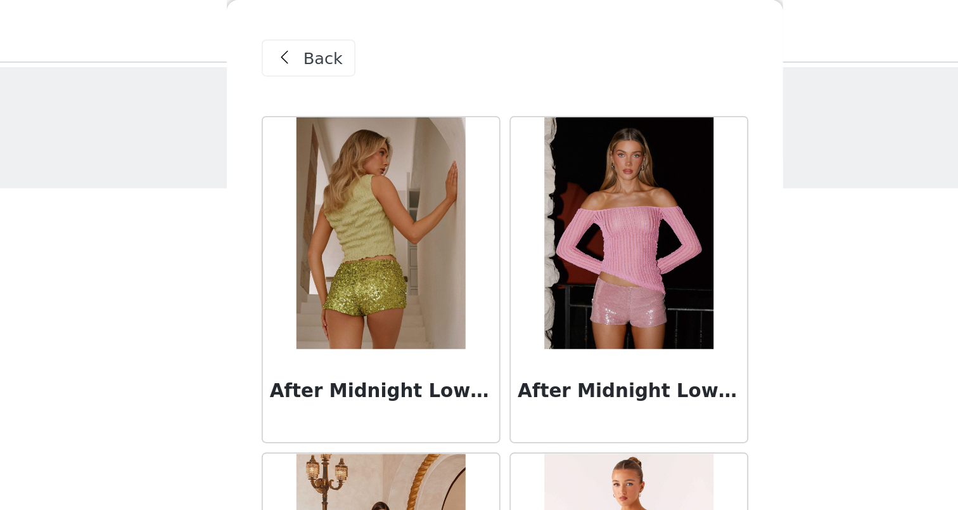
scroll to position [0, 0]
click at [369, 31] on span "Back" at bounding box center [380, 31] width 22 height 13
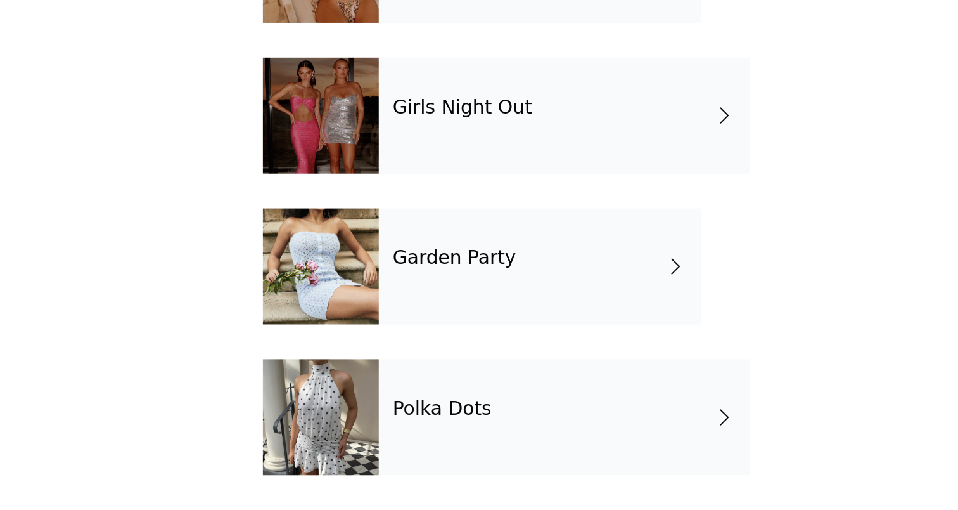
click at [417, 449] on h4 "Polka Dots" at bounding box center [444, 454] width 54 height 11
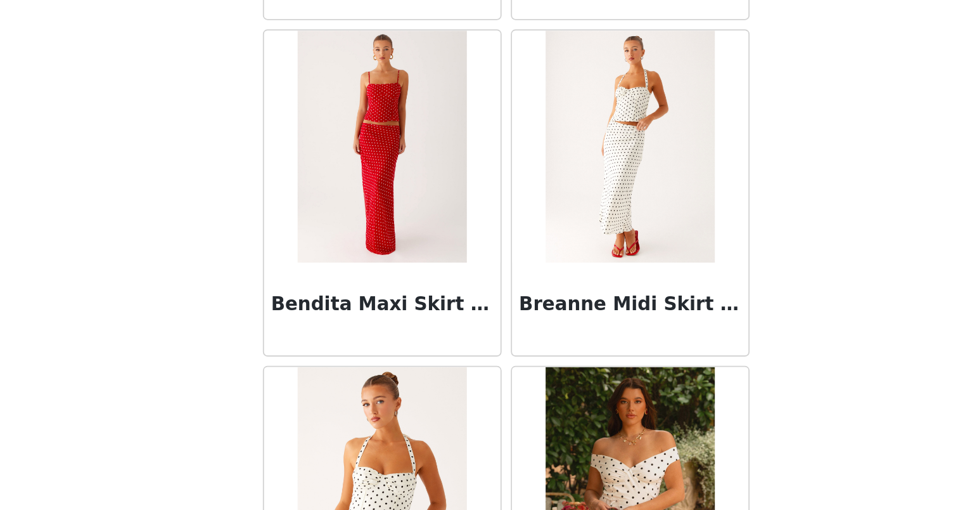
scroll to position [-19, 0]
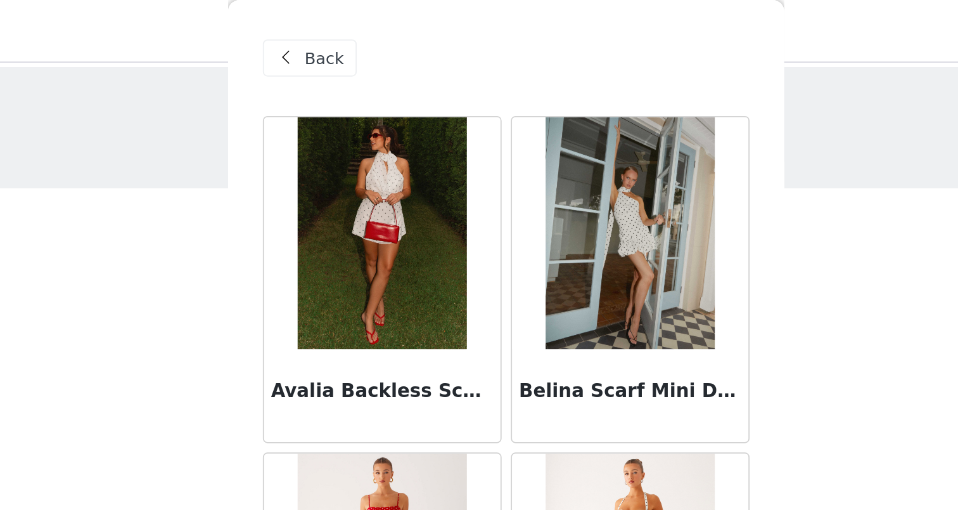
click at [369, 26] on span "Back" at bounding box center [380, 31] width 22 height 13
